Goal: Task Accomplishment & Management: Manage account settings

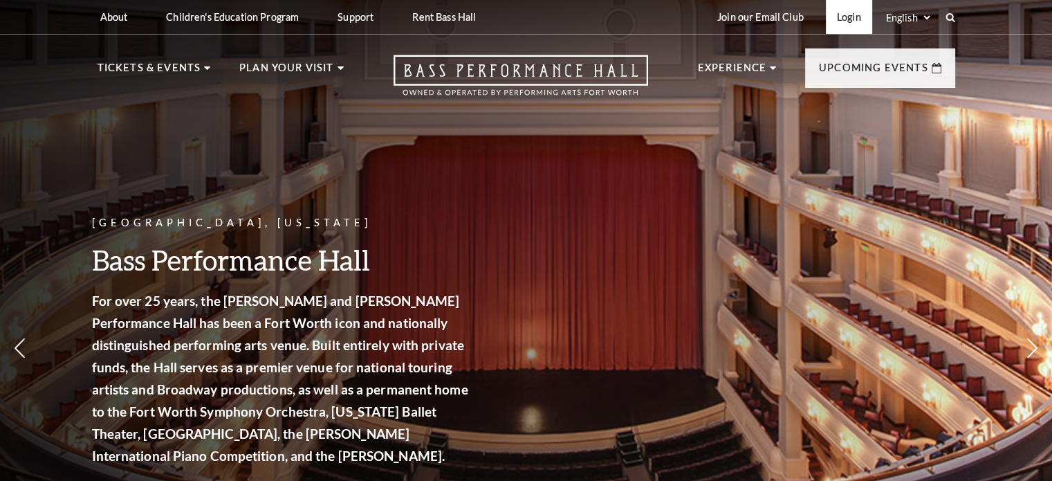
click at [849, 16] on link "Login" at bounding box center [849, 17] width 46 height 34
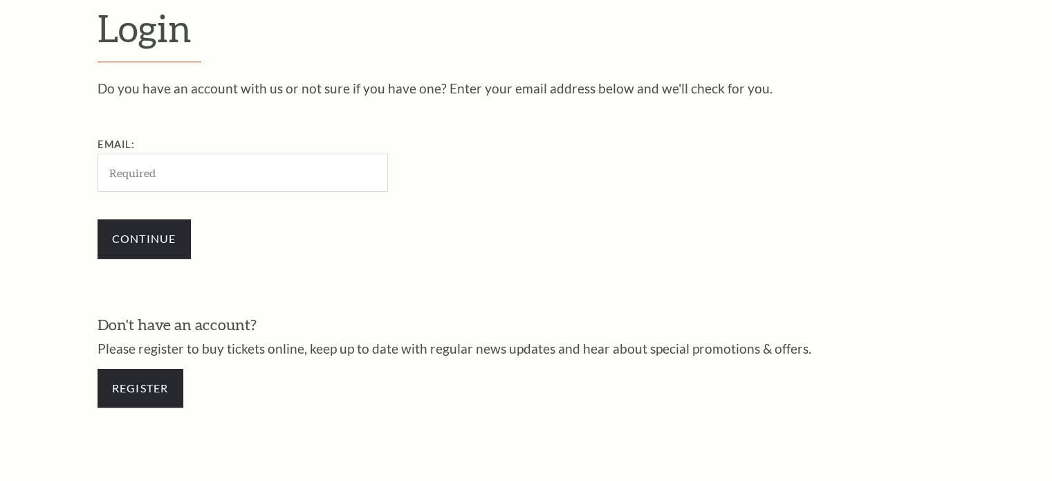
scroll to position [409, 0]
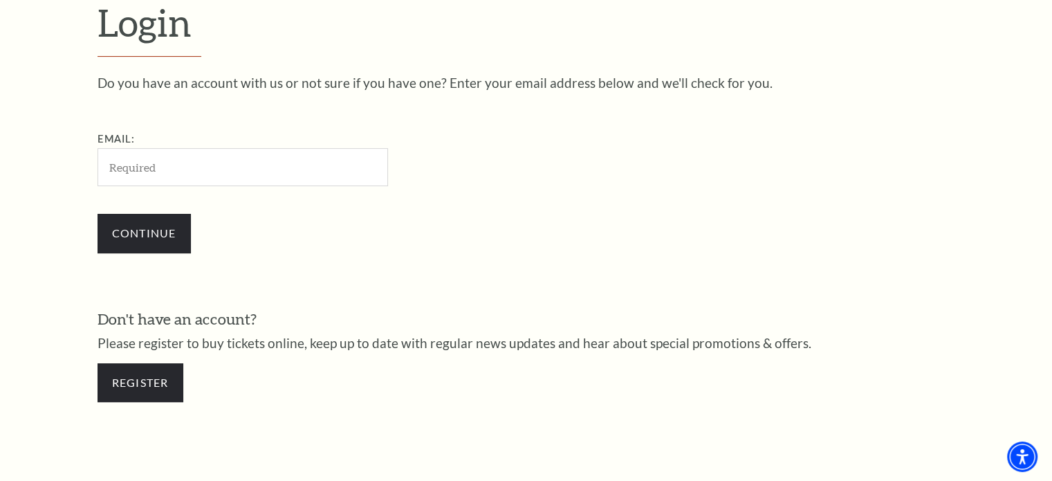
click at [213, 170] on input "Email:" at bounding box center [243, 167] width 290 height 38
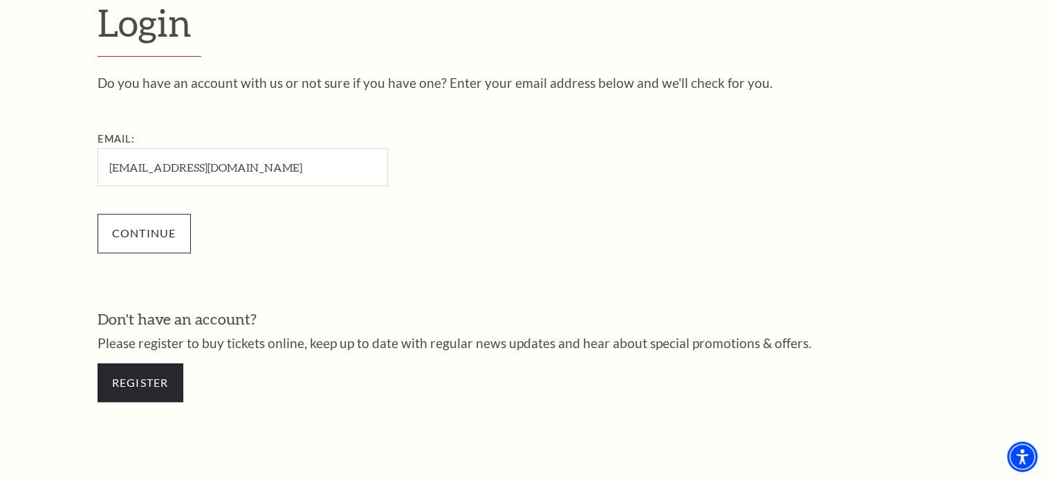
type input "[EMAIL_ADDRESS][DOMAIN_NAME]"
click at [153, 230] on input "Continue" at bounding box center [144, 233] width 93 height 39
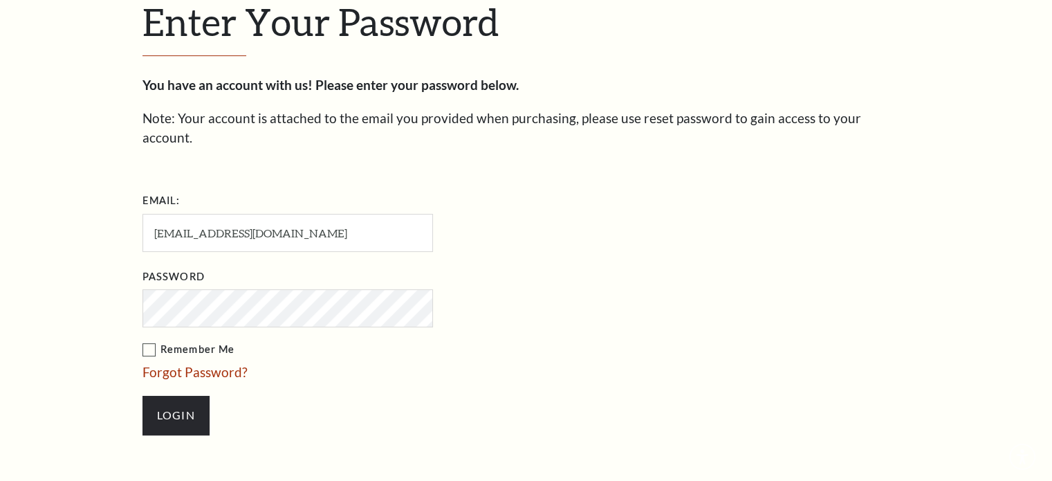
scroll to position [422, 0]
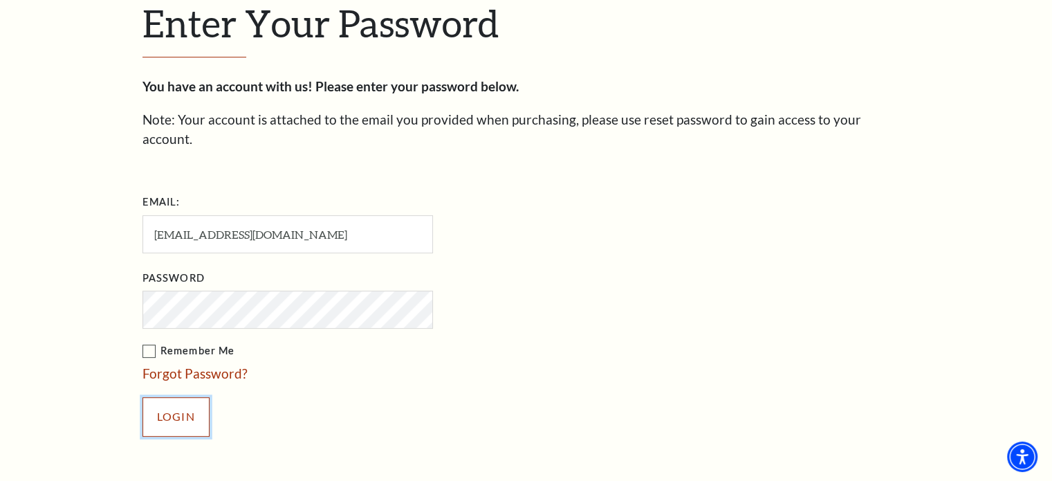
click at [165, 402] on input "Login" at bounding box center [175, 416] width 67 height 39
click at [503, 191] on li "Email: kara.showers@gmail.com" at bounding box center [356, 222] width 429 height 62
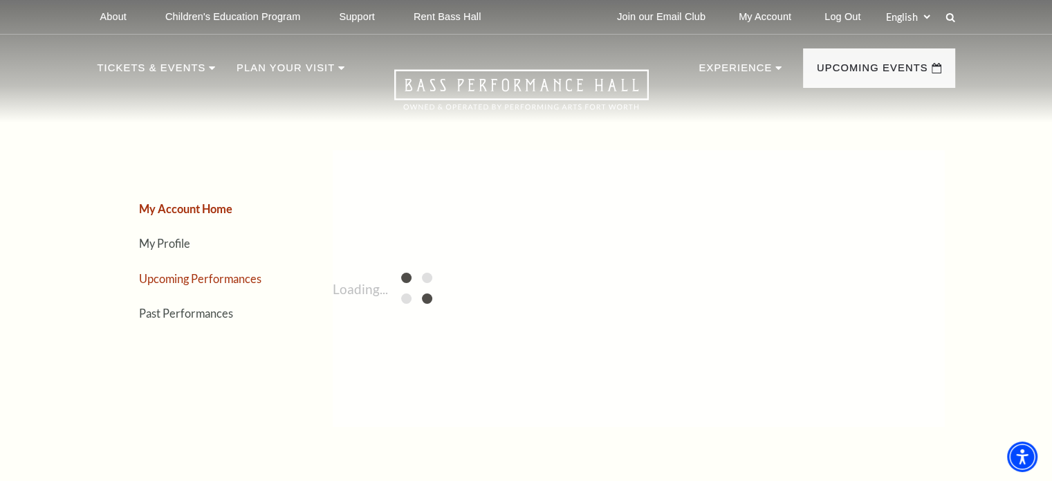
click at [161, 280] on link "Upcoming Performances" at bounding box center [200, 278] width 122 height 13
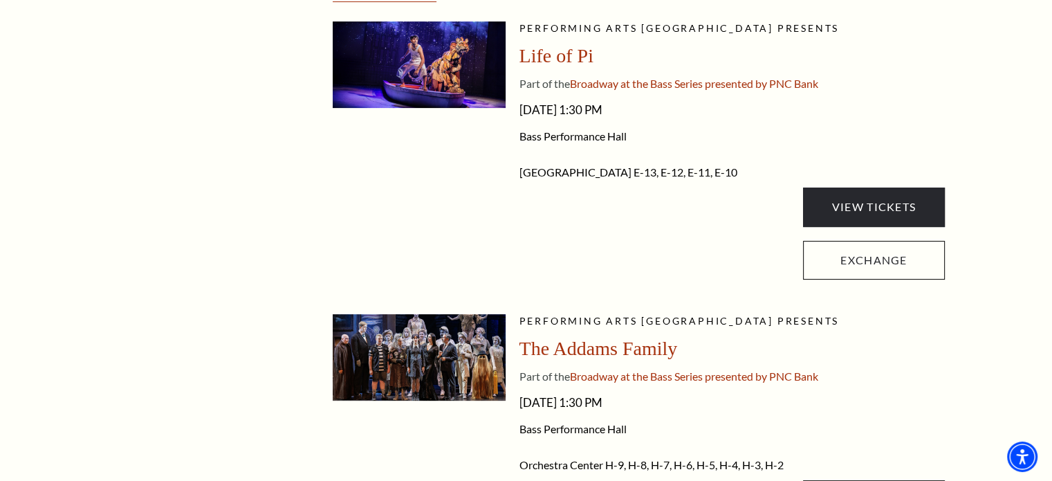
scroll to position [373, 0]
click at [875, 202] on link "View Tickets" at bounding box center [873, 206] width 141 height 39
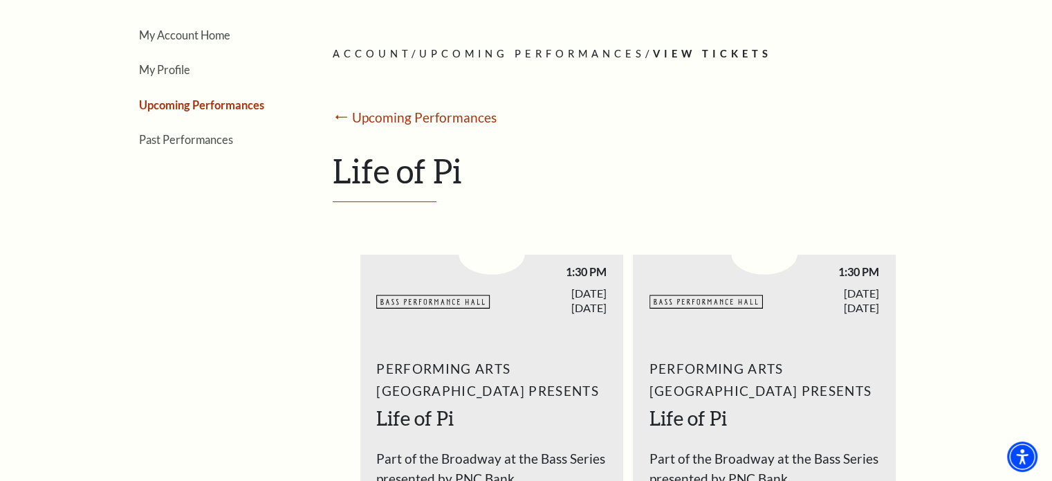
scroll to position [174, 0]
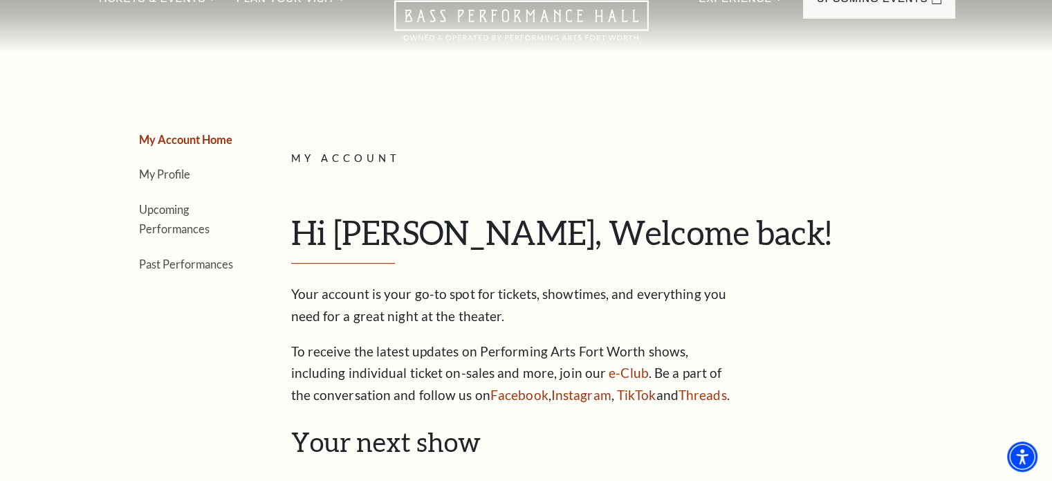
scroll to position [77, 0]
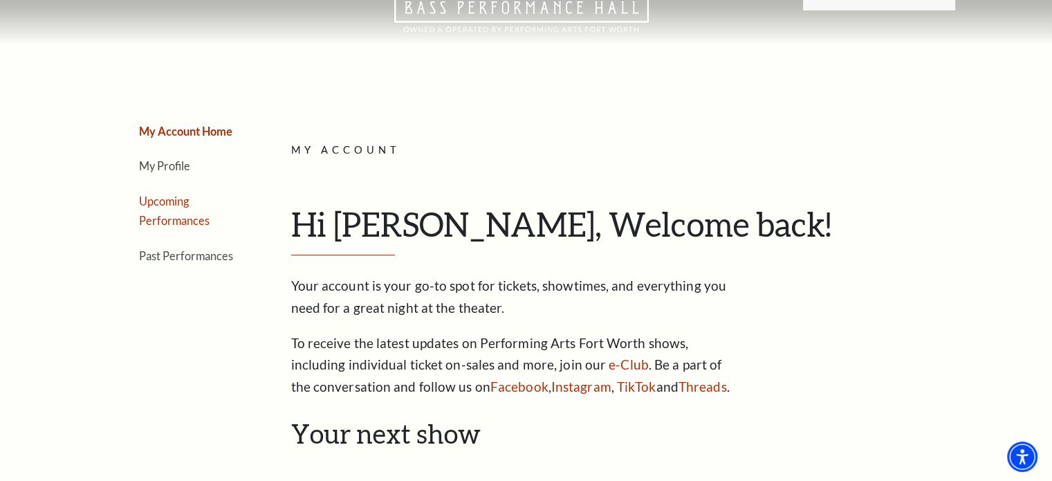
click at [153, 204] on link "Upcoming Performances" at bounding box center [174, 210] width 71 height 33
